Goal: Information Seeking & Learning: Check status

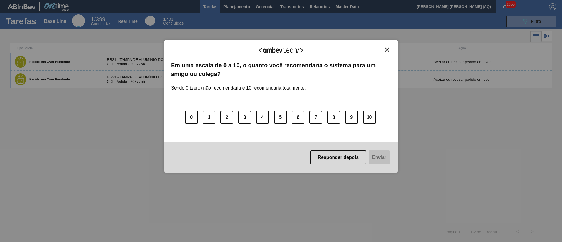
click at [390, 48] on button "Close" at bounding box center [387, 49] width 8 height 5
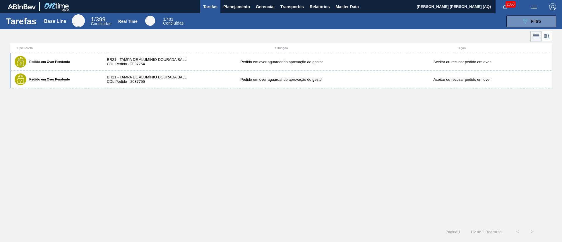
click at [335, 185] on div "Pedido em Over Pendente BR21 - TAMPA DE ALUMÍNIO DOURADA BALL CDL Pedido - 2037…" at bounding box center [281, 139] width 543 height 172
click at [314, 145] on div "Pedido em Over Pendente BR21 - TAMPA DE ALUMÍNIO DOURADA BALL CDL Pedido - 2037…" at bounding box center [281, 139] width 543 height 172
drag, startPoint x: 226, startPoint y: 154, endPoint x: 234, endPoint y: 127, distance: 28.4
click at [227, 151] on div "Pedido em Over Pendente BR21 - TAMPA DE ALUMÍNIO DOURADA BALL CDL Pedido - 2037…" at bounding box center [281, 139] width 543 height 172
click at [250, 3] on button "Planejamento" at bounding box center [237, 6] width 33 height 13
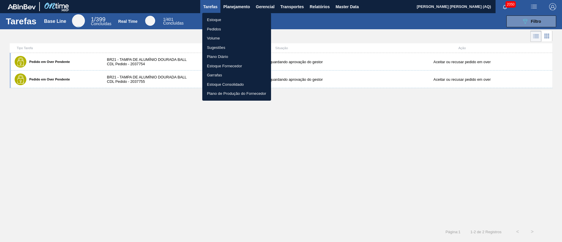
click at [207, 19] on li "Estoque" at bounding box center [236, 19] width 69 height 9
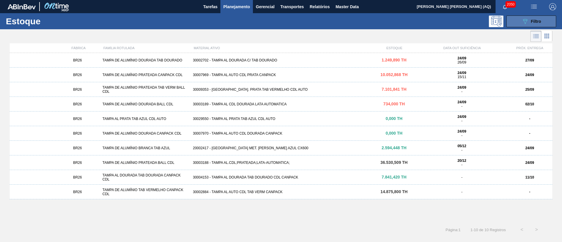
click at [517, 21] on button "089F7B8B-B2A5-4AFE-B5C0-19BA573D28AC Filtro" at bounding box center [532, 22] width 50 height 12
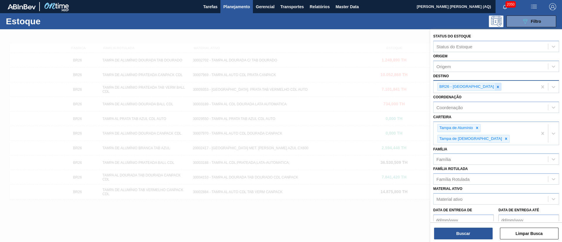
click at [495, 89] on div at bounding box center [498, 86] width 6 height 7
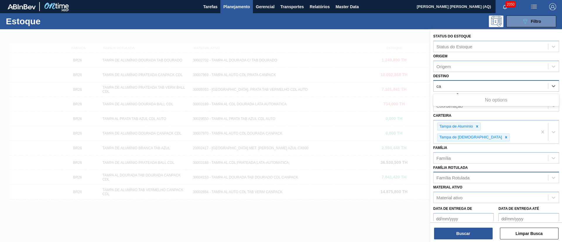
type input "c"
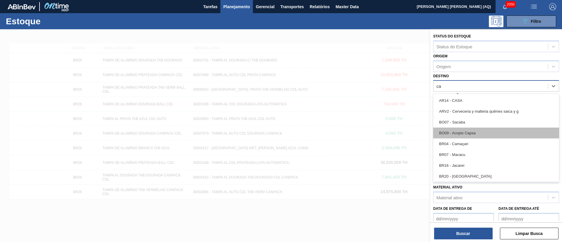
type input "cam"
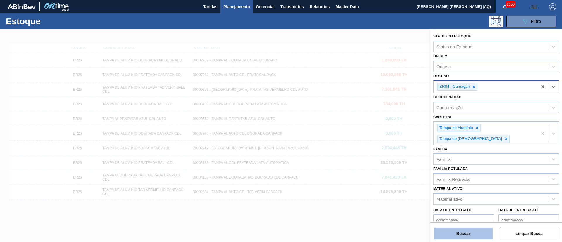
click at [476, 235] on button "Buscar" at bounding box center [463, 234] width 59 height 12
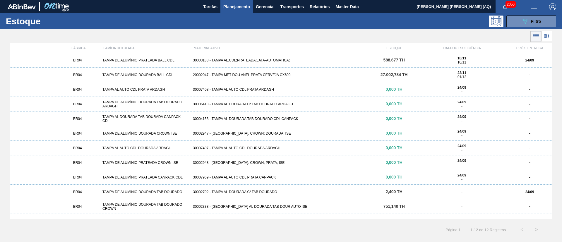
scroll to position [10, 0]
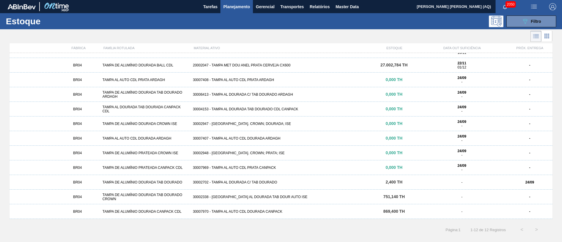
click at [274, 181] on div "30002702 - TAMPA AL DOURADA C/ TAB DOURADO" at bounding box center [281, 182] width 181 height 4
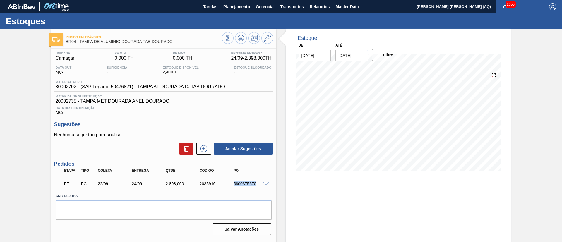
drag, startPoint x: 255, startPoint y: 183, endPoint x: 227, endPoint y: 183, distance: 28.1
click at [227, 183] on div "PT PC 22/09 24/09 2.898,000 2035916 5800375670" at bounding box center [162, 183] width 204 height 12
copy div "5800375670"
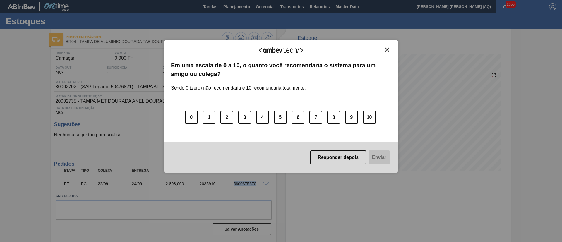
click at [388, 50] on img "Close" at bounding box center [387, 49] width 4 height 4
click at [384, 50] on button "Close" at bounding box center [387, 49] width 8 height 5
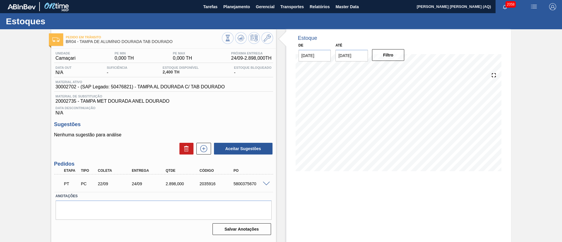
click at [424, 44] on div "Estoque De [DATE] Até [DATE] Filtro" at bounding box center [398, 104] width 225 height 151
